Goal: Find specific page/section: Find specific page/section

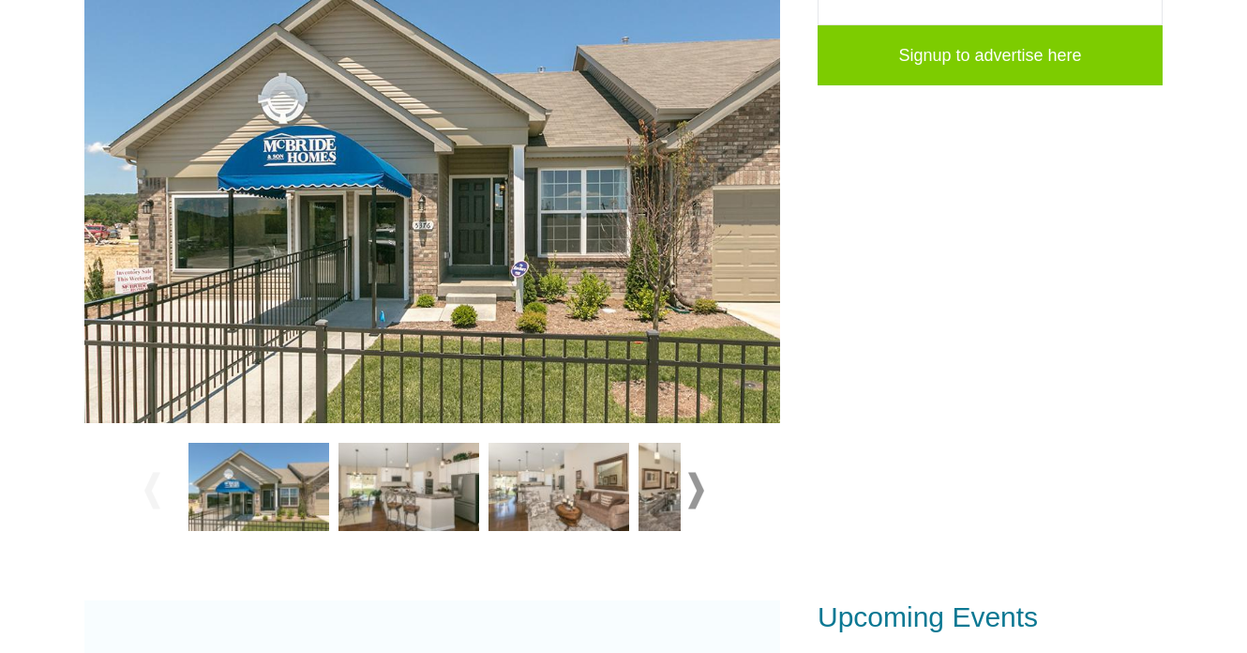
scroll to position [735, 0]
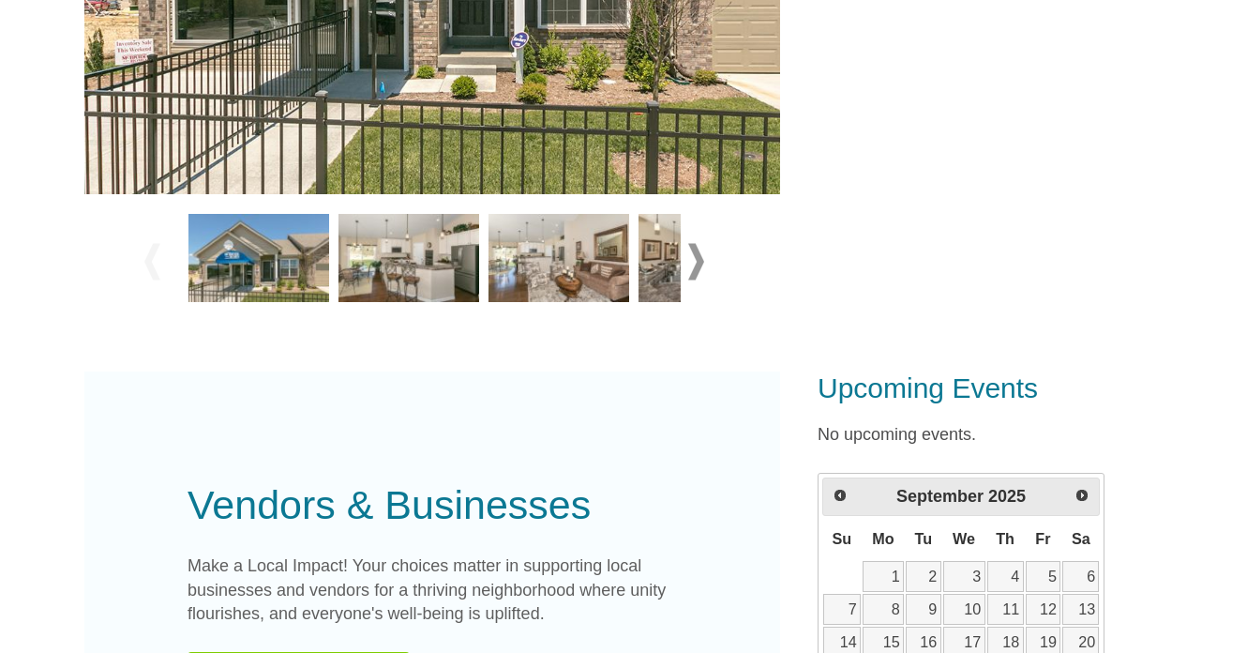
click at [426, 287] on img at bounding box center [409, 258] width 141 height 88
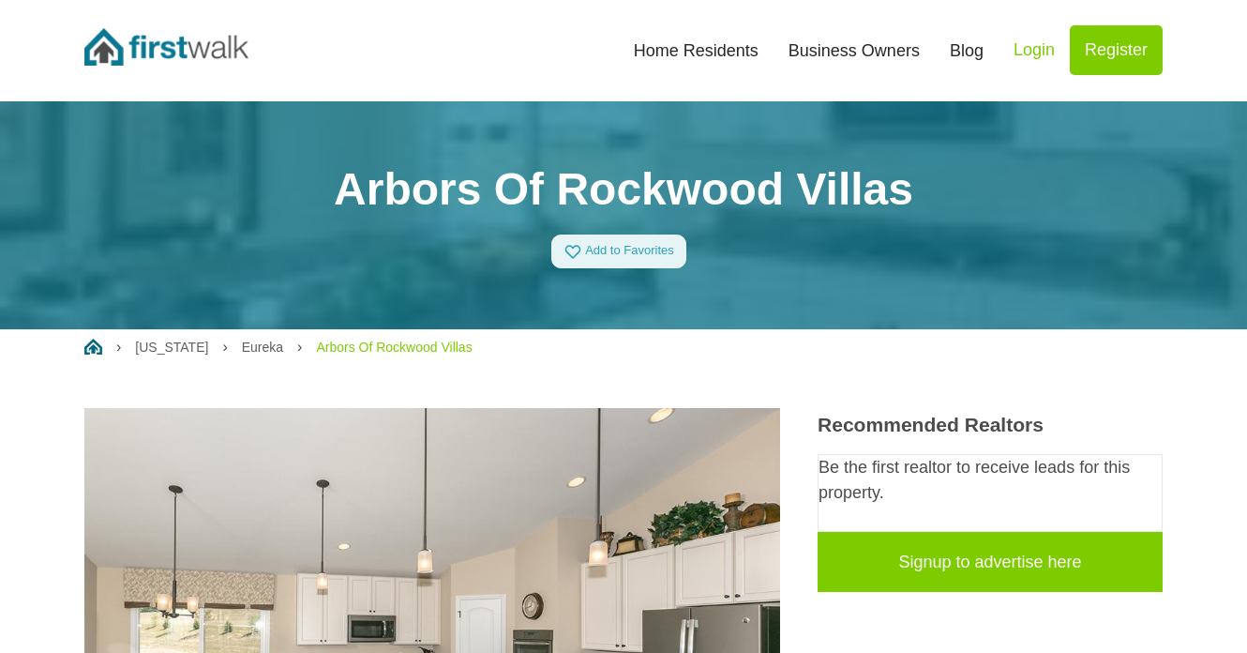
scroll to position [0, 0]
click at [242, 344] on link "Eureka" at bounding box center [262, 346] width 41 height 15
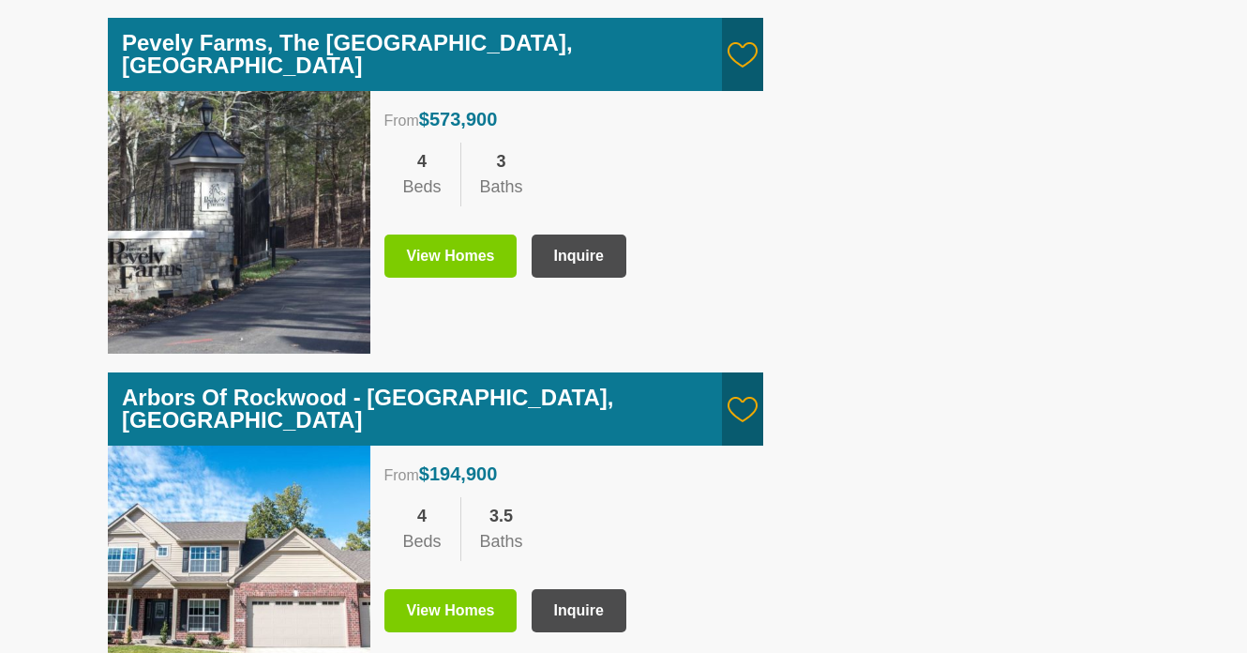
scroll to position [2645, 0]
click at [456, 589] on link "View Homes" at bounding box center [450, 610] width 133 height 43
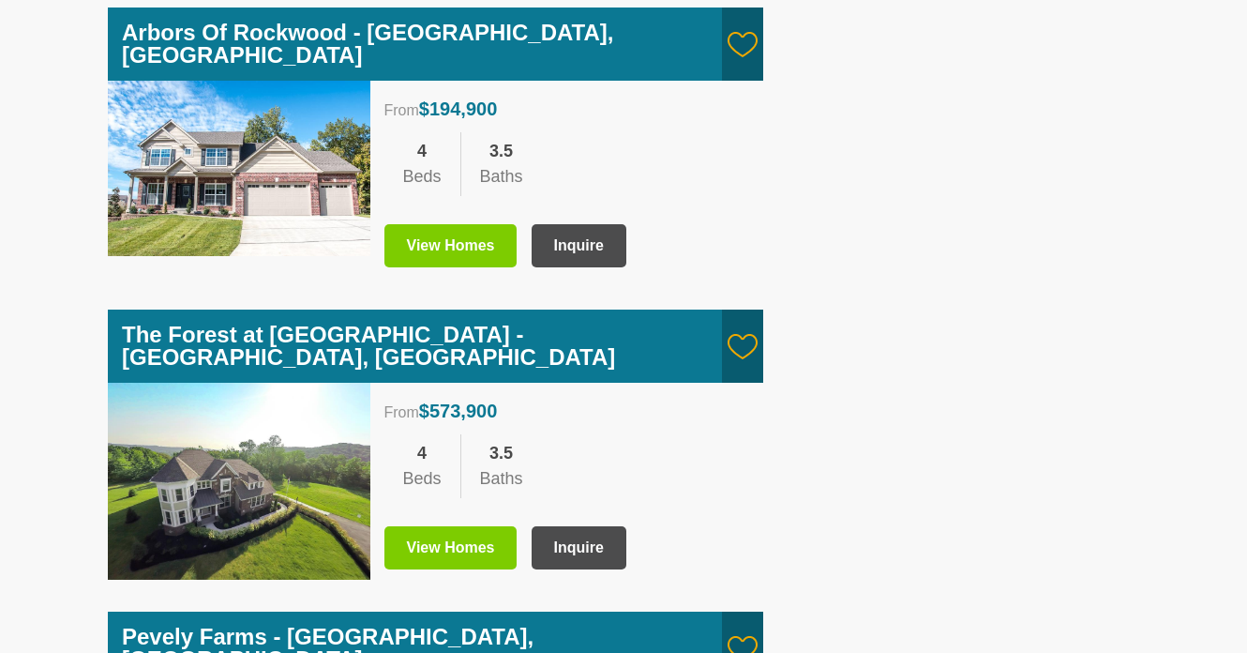
click at [466, 526] on link "View Homes" at bounding box center [450, 547] width 133 height 43
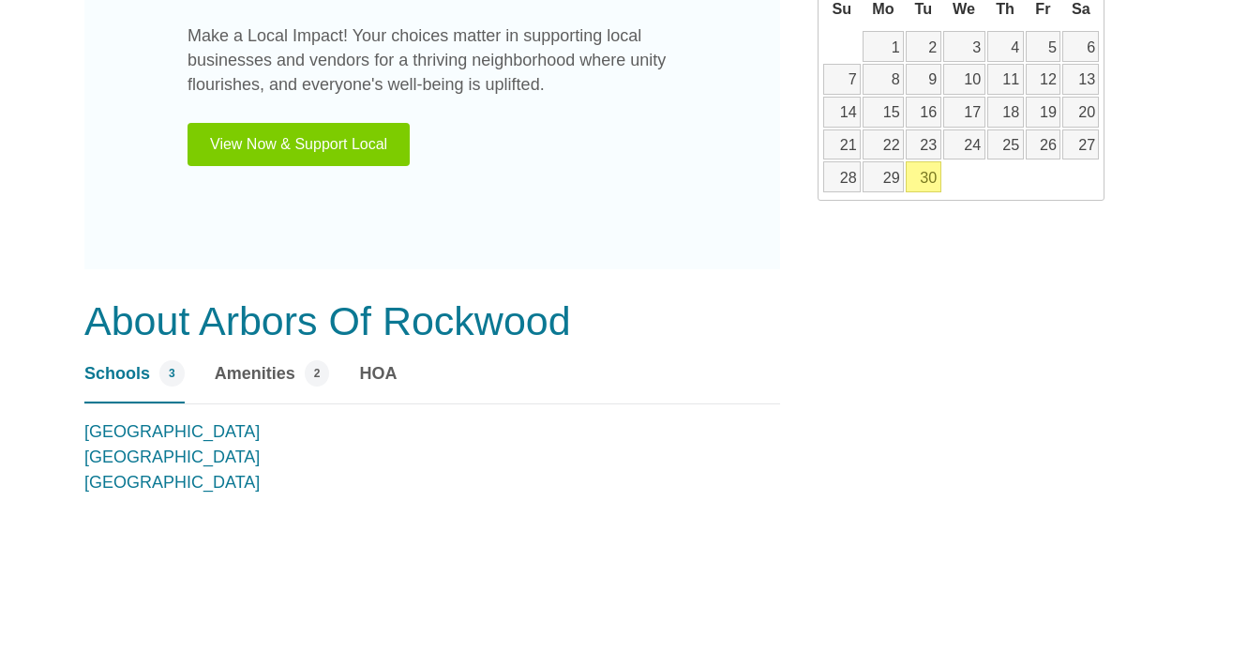
scroll to position [1407, 0]
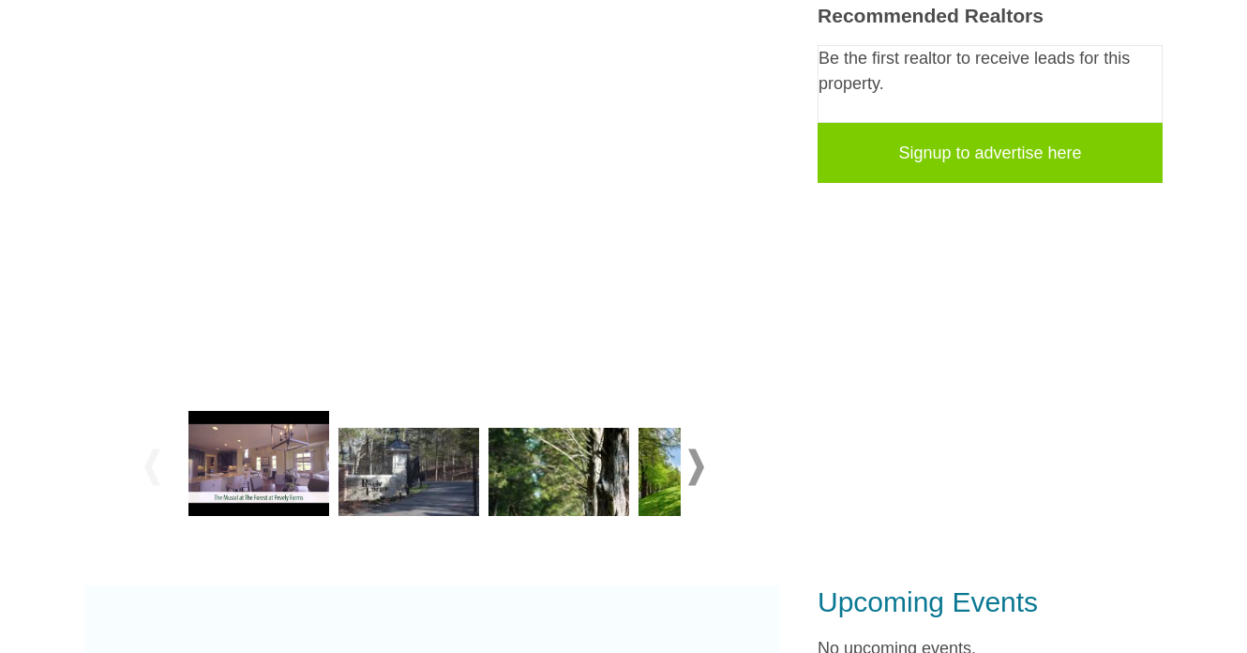
scroll to position [613, 0]
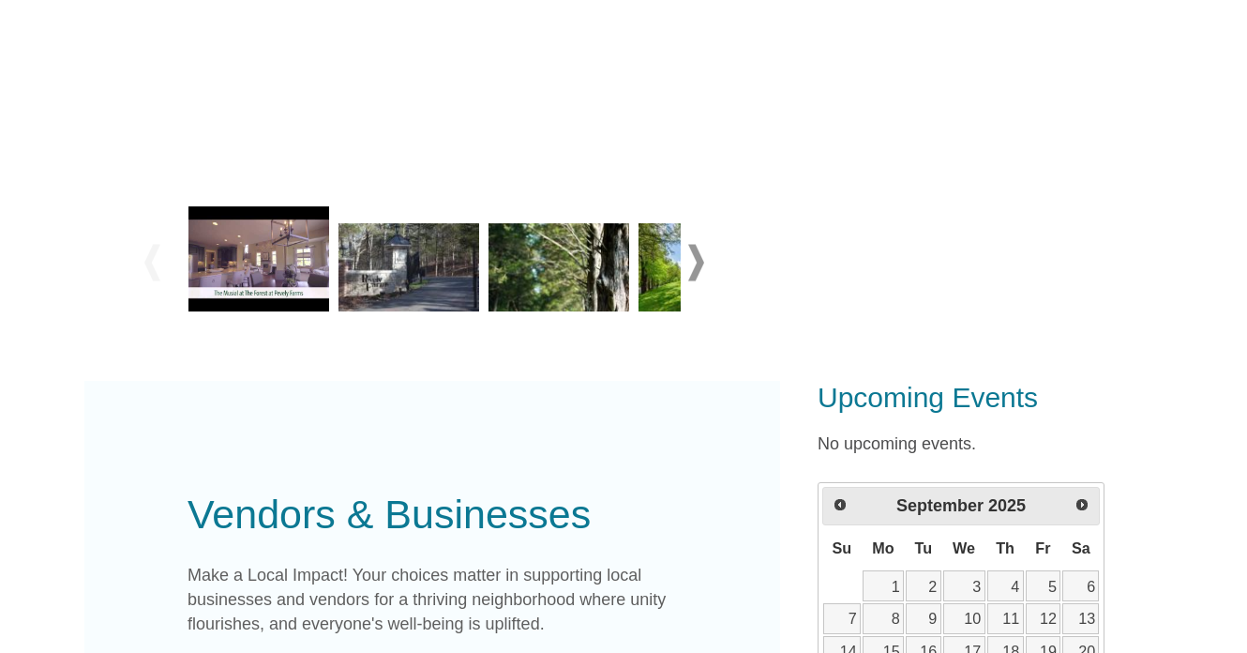
click at [430, 291] on img at bounding box center [409, 267] width 141 height 88
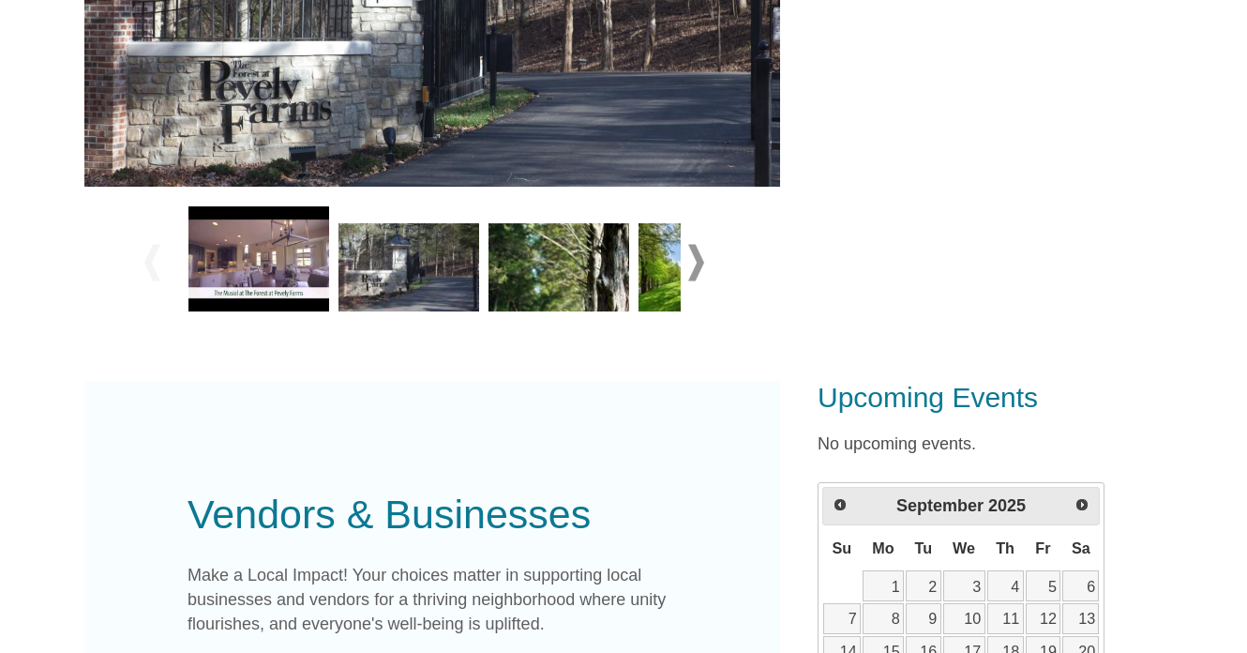
click at [545, 288] on img at bounding box center [559, 267] width 141 height 88
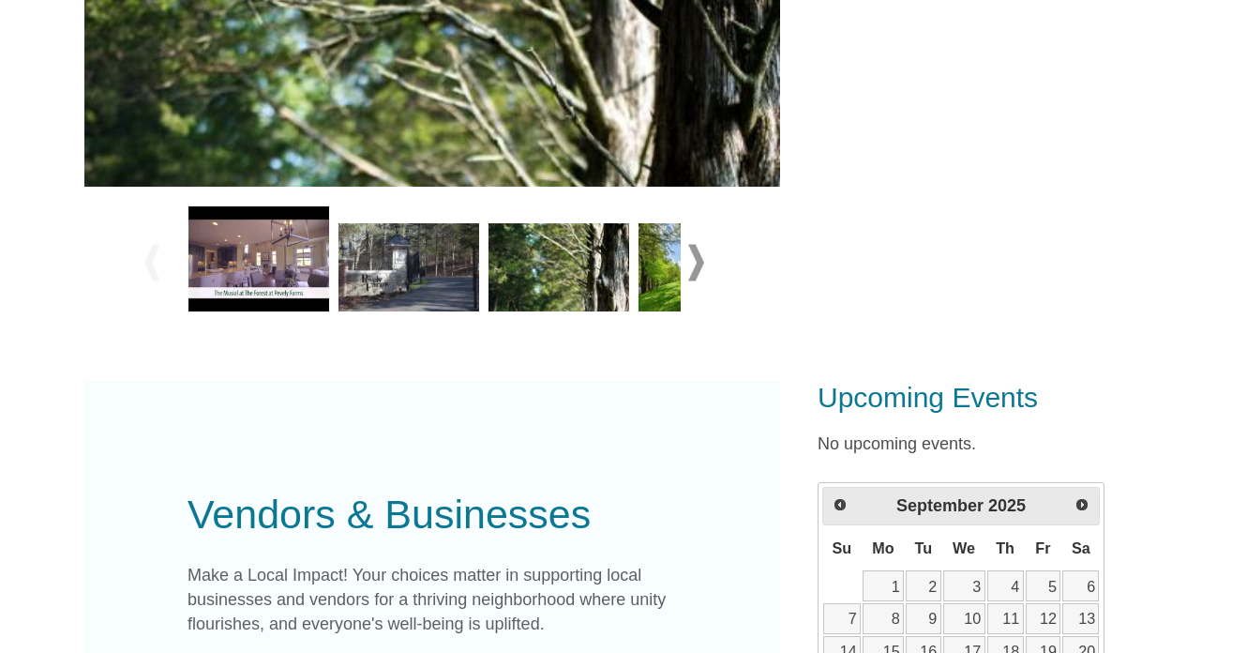
click at [675, 262] on img at bounding box center [709, 267] width 141 height 88
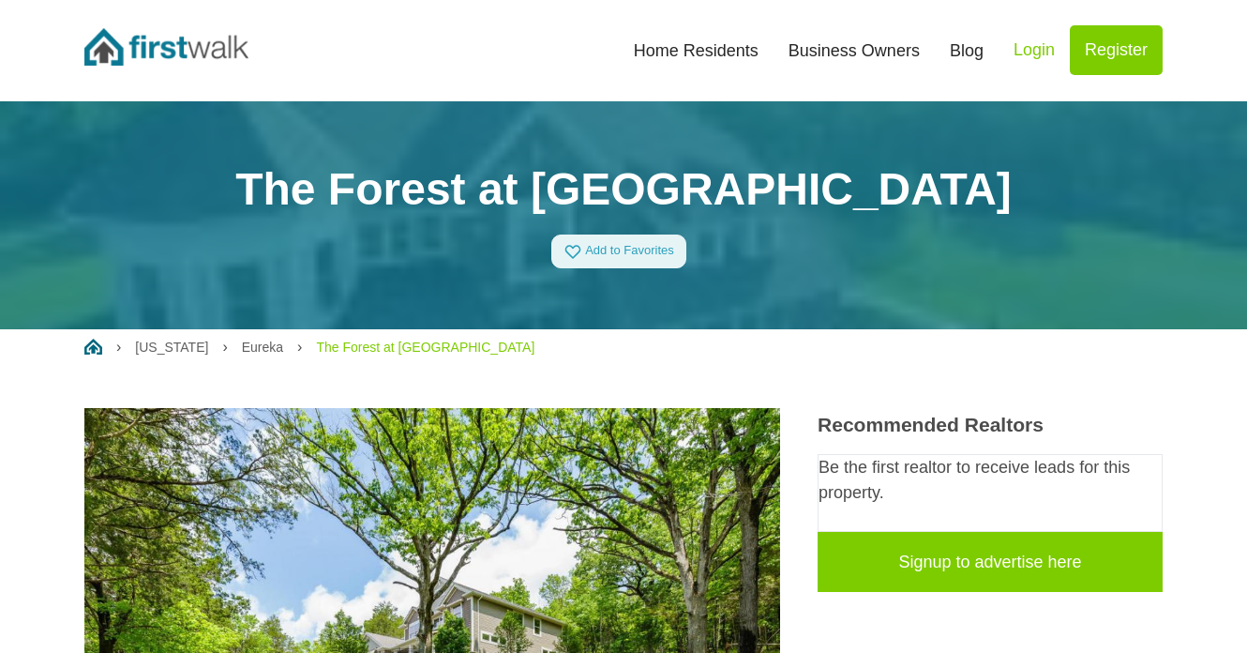
scroll to position [0, 0]
